Goal: Transaction & Acquisition: Purchase product/service

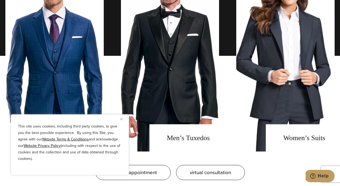
scroll to position [409, 0]
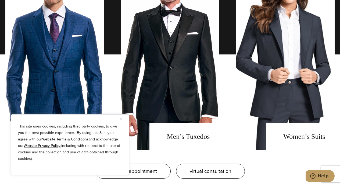
click at [1, 175] on div "Men’s Suits Men’s Tuxedos Women’s Suits book an appointment virtual consultation" at bounding box center [170, 81] width 340 height 244
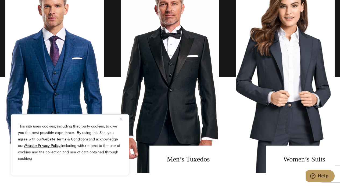
scroll to position [388, 0]
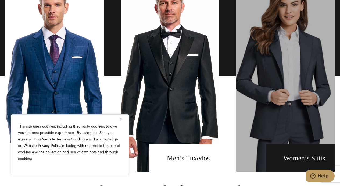
click at [288, 114] on link "Women's Suits" at bounding box center [286, 75] width 98 height 191
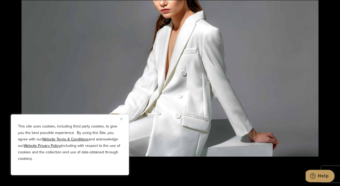
scroll to position [764, 0]
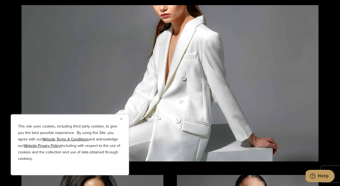
click at [5, 97] on div "Women’s Suit Inspiration view gallery book an appointment virtual consultation" at bounding box center [170, 184] width 340 height 477
click at [121, 118] on img "Close" at bounding box center [121, 119] width 2 height 2
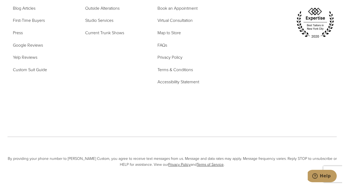
scroll to position [3089, 0]
